Goal: Task Accomplishment & Management: Use online tool/utility

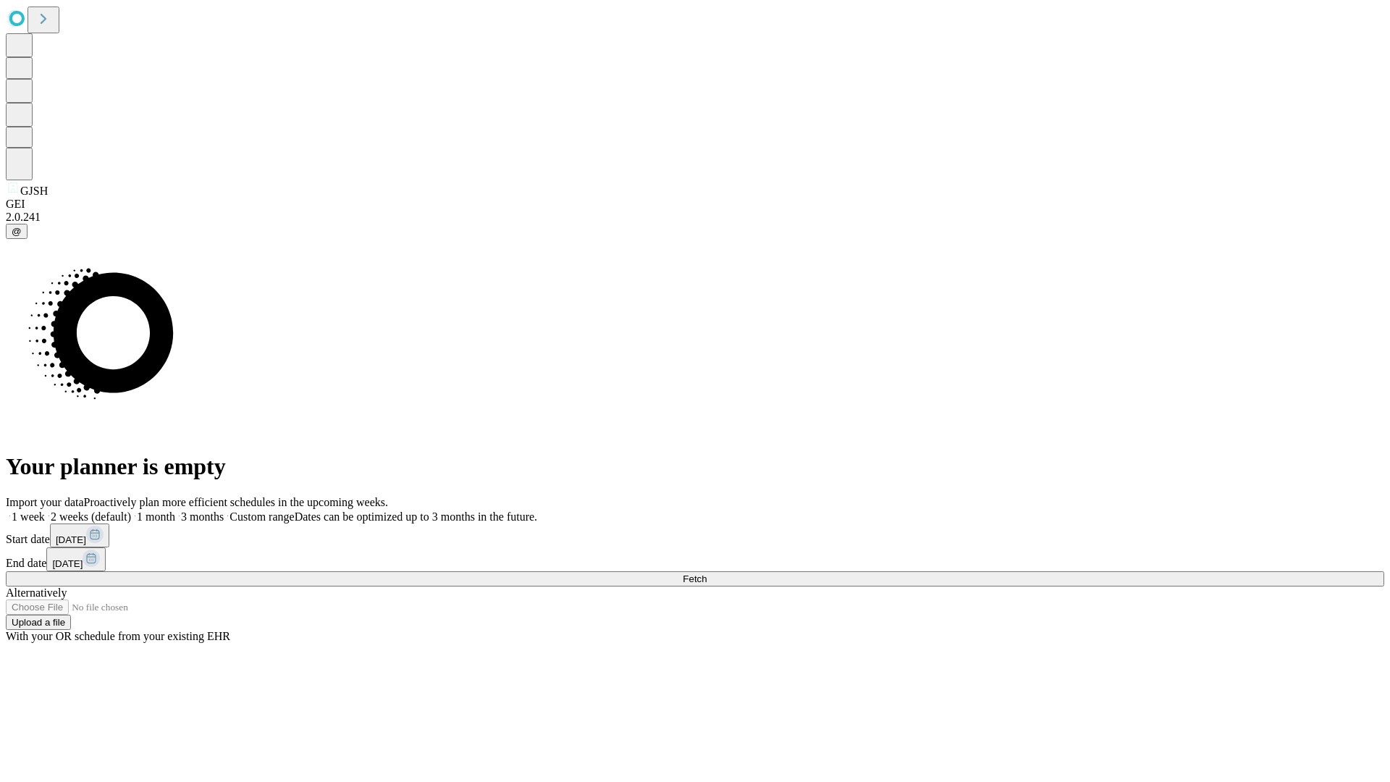
click at [707, 574] on span "Fetch" at bounding box center [695, 579] width 24 height 11
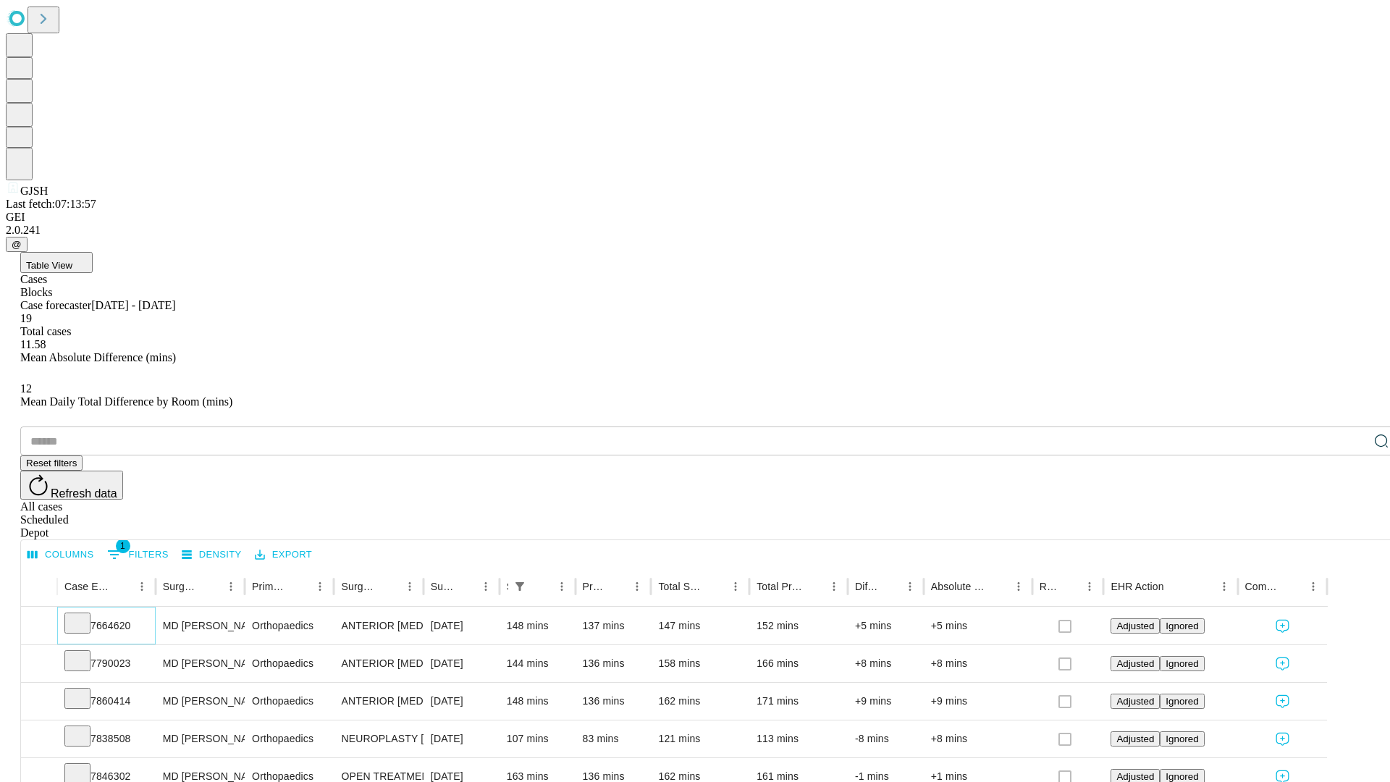
click at [85, 615] on icon at bounding box center [77, 622] width 14 height 14
